Goal: Task Accomplishment & Management: Use online tool/utility

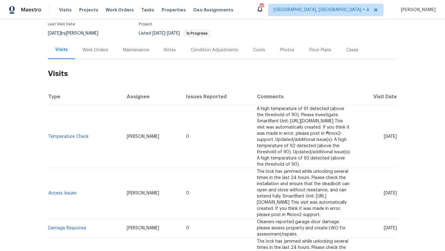
scroll to position [58, 0]
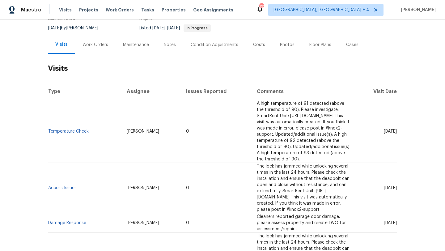
click at [93, 45] on div "Work Orders" at bounding box center [95, 45] width 26 height 6
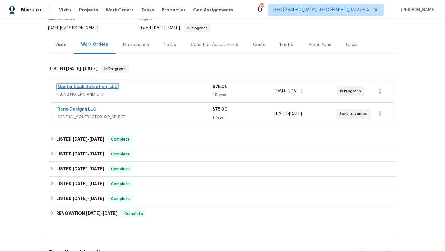
click at [95, 87] on link "Master Leak Detection, LLC" at bounding box center [87, 87] width 60 height 4
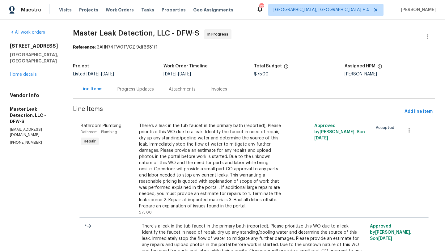
click at [153, 93] on div "Progress Updates" at bounding box center [135, 89] width 51 height 18
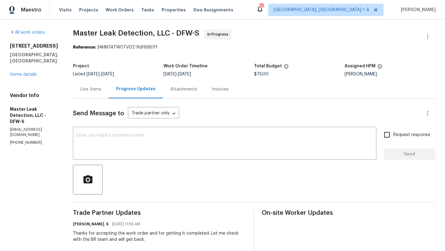
click at [102, 86] on div "Line Items" at bounding box center [91, 89] width 36 height 18
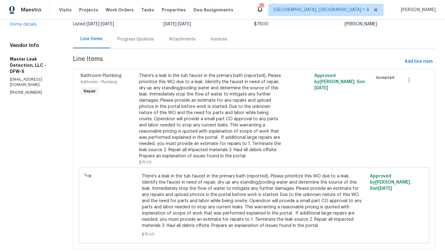
scroll to position [48, 0]
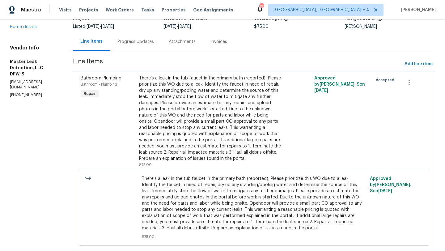
click at [183, 46] on div "Attachments" at bounding box center [182, 41] width 42 height 18
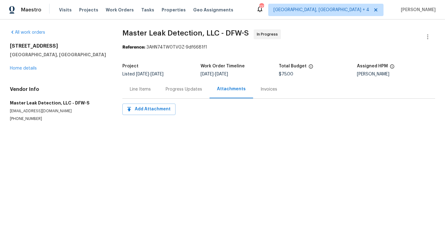
click at [146, 94] on div "Line Items" at bounding box center [140, 89] width 36 height 18
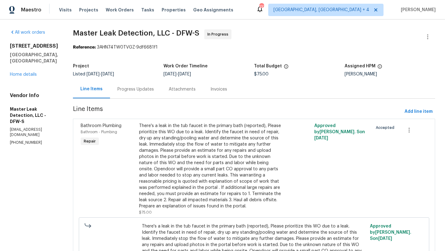
click at [142, 89] on div "Progress Updates" at bounding box center [135, 89] width 36 height 6
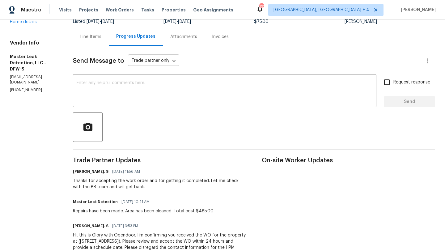
scroll to position [53, 0]
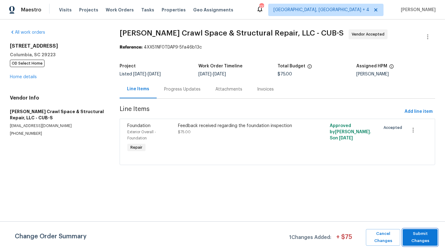
click at [419, 239] on span "Submit Changes" at bounding box center [420, 237] width 29 height 14
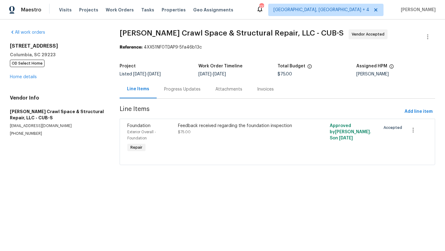
click at [185, 88] on div "Progress Updates" at bounding box center [182, 89] width 36 height 6
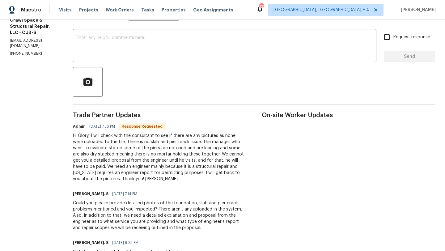
scroll to position [97, 0]
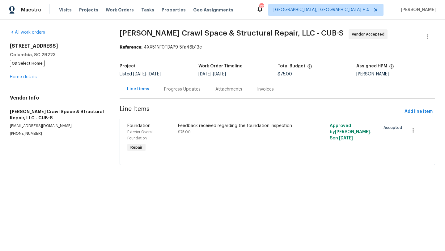
click at [171, 90] on div "Progress Updates" at bounding box center [182, 89] width 36 height 6
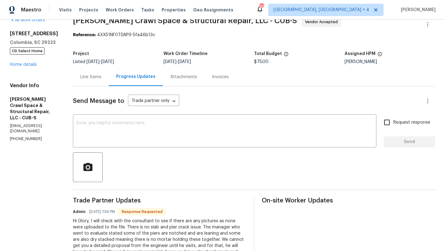
scroll to position [12, 0]
